Goal: Navigation & Orientation: Find specific page/section

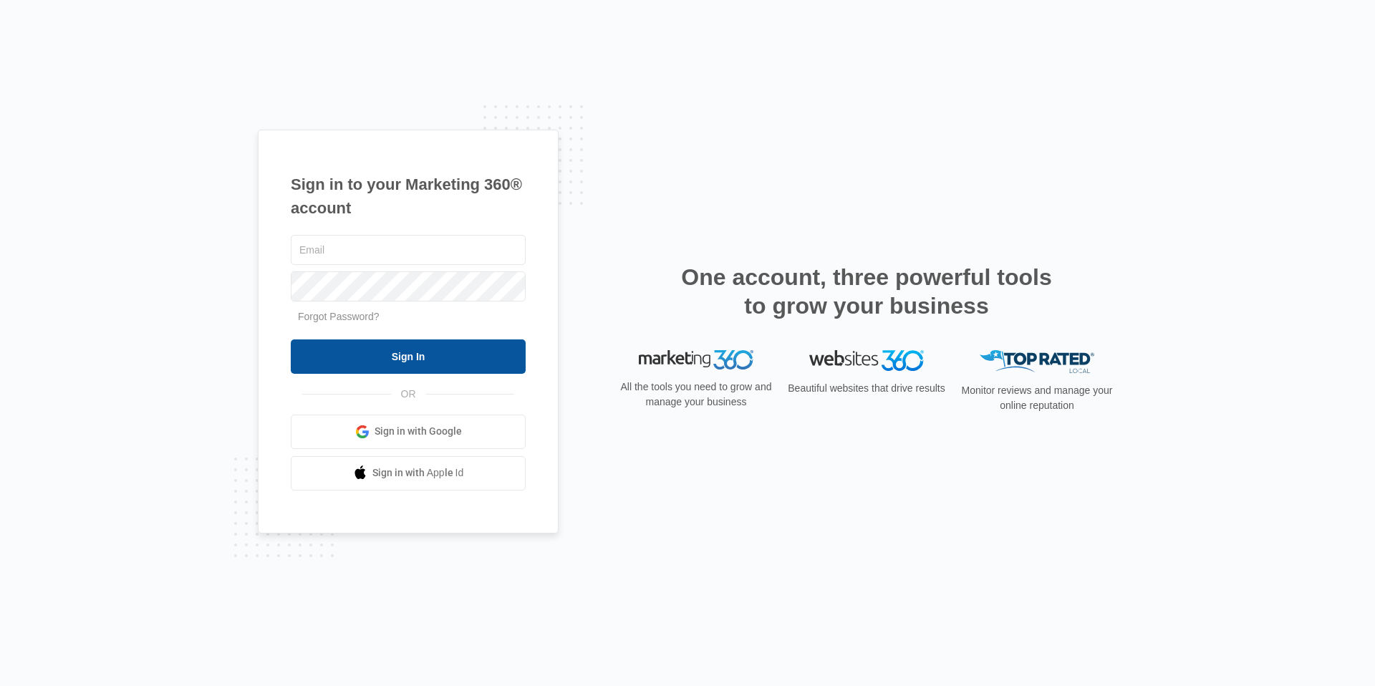
type input "[EMAIL_ADDRESS][PERSON_NAME][DOMAIN_NAME]"
click at [377, 372] on input "Sign In" at bounding box center [408, 356] width 235 height 34
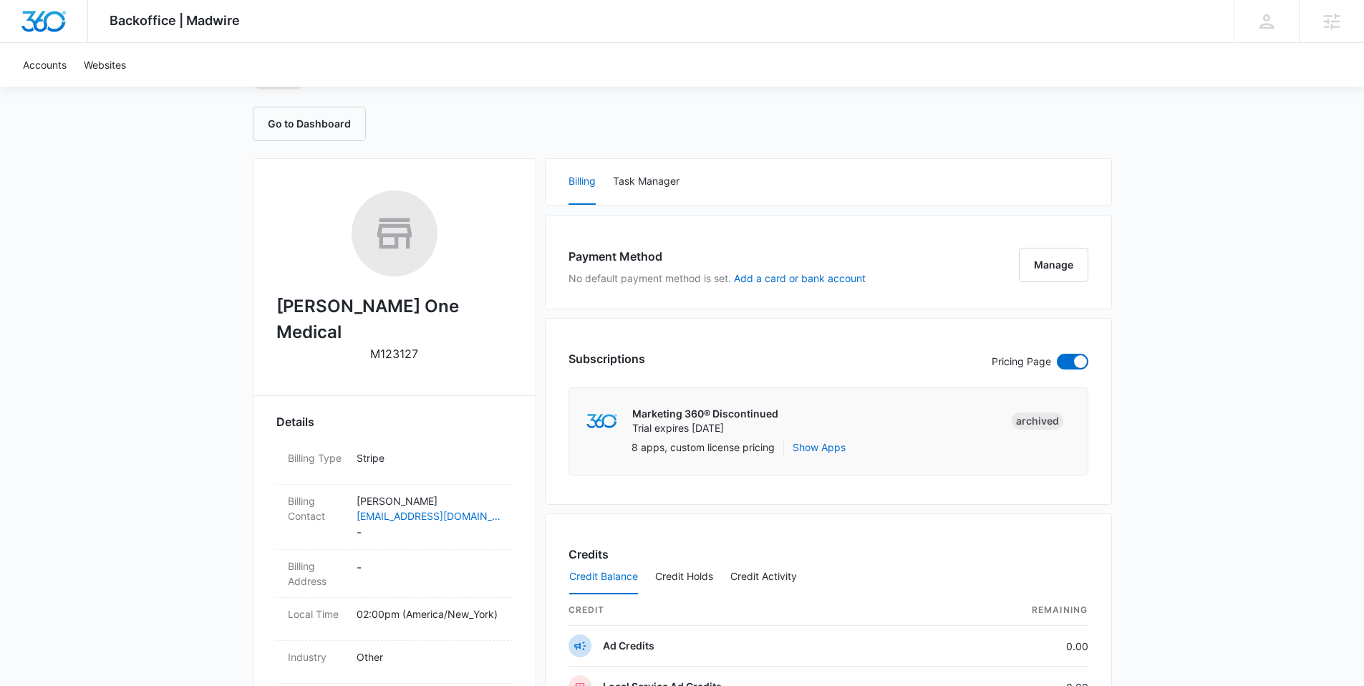
scroll to position [115, 0]
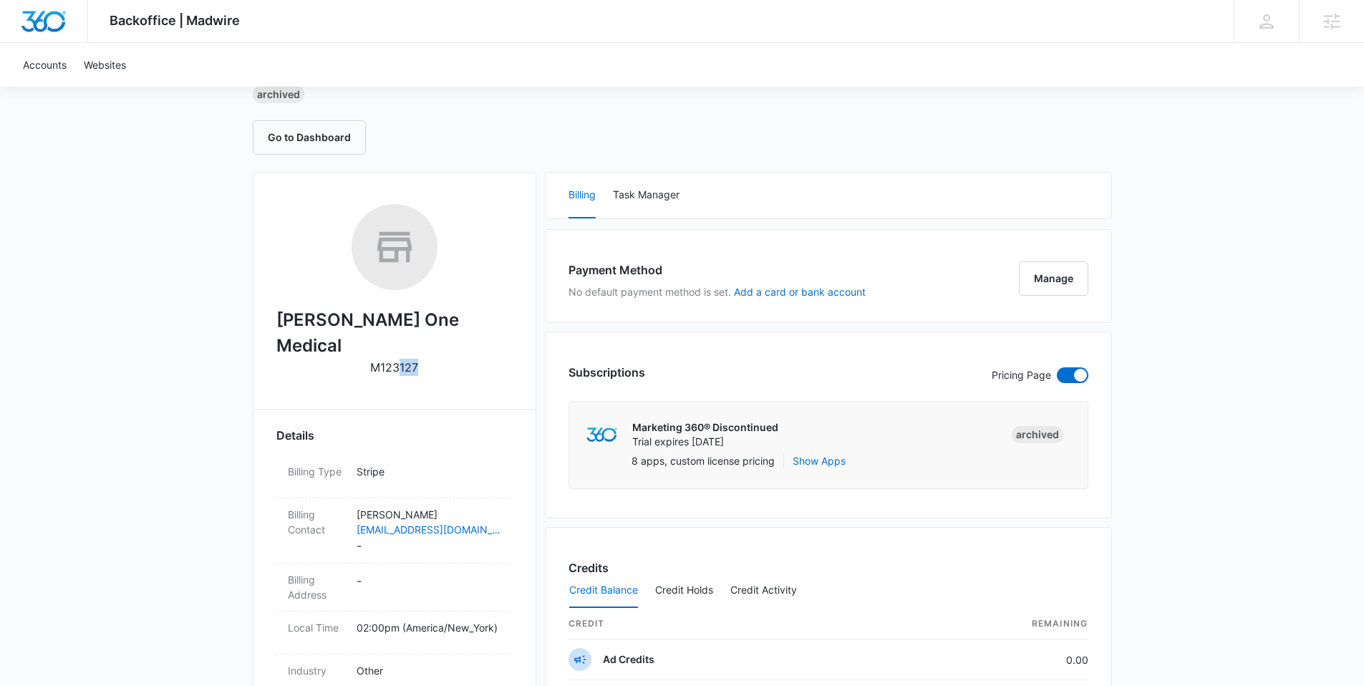
drag, startPoint x: 400, startPoint y: 342, endPoint x: 422, endPoint y: 342, distance: 22.2
click at [422, 342] on div "[PERSON_NAME] One Medical M123127" at bounding box center [394, 295] width 236 height 182
